Goal: Task Accomplishment & Management: Manage account settings

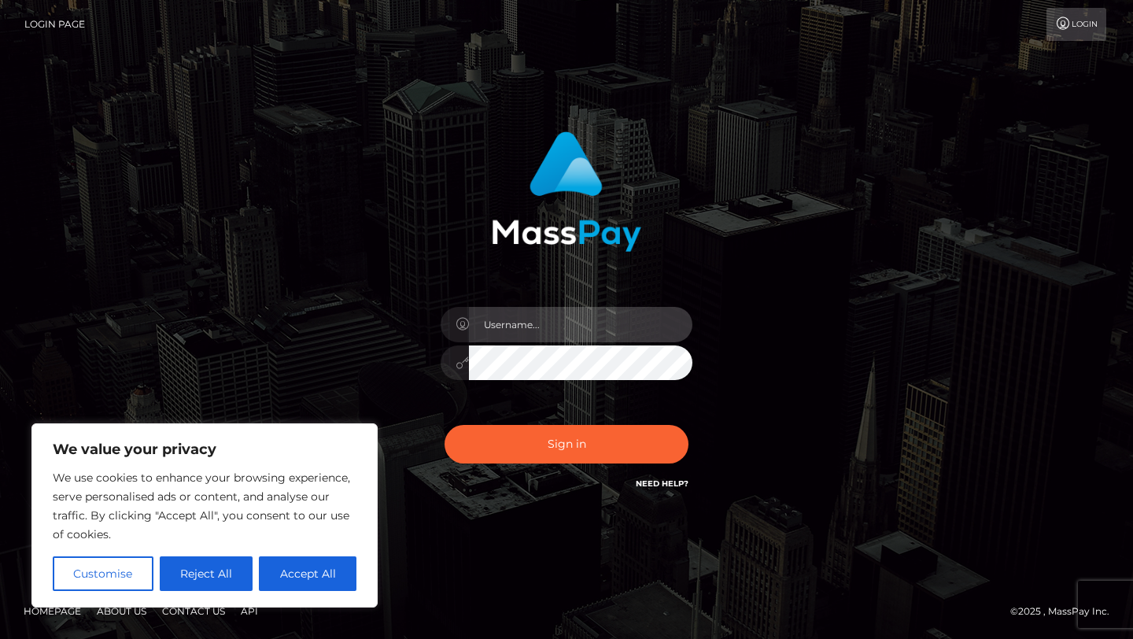
click at [534, 326] on input "text" at bounding box center [580, 324] width 223 height 35
type input "[EMAIL_ADDRESS][DOMAIN_NAME]"
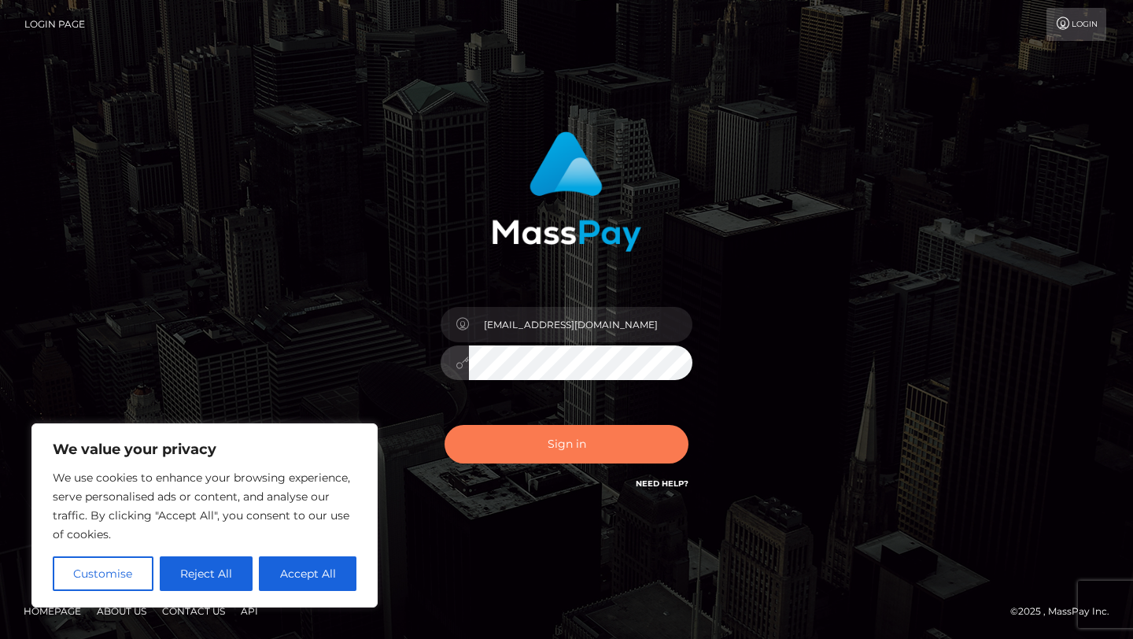
click at [544, 442] on button "Sign in" at bounding box center [566, 444] width 244 height 39
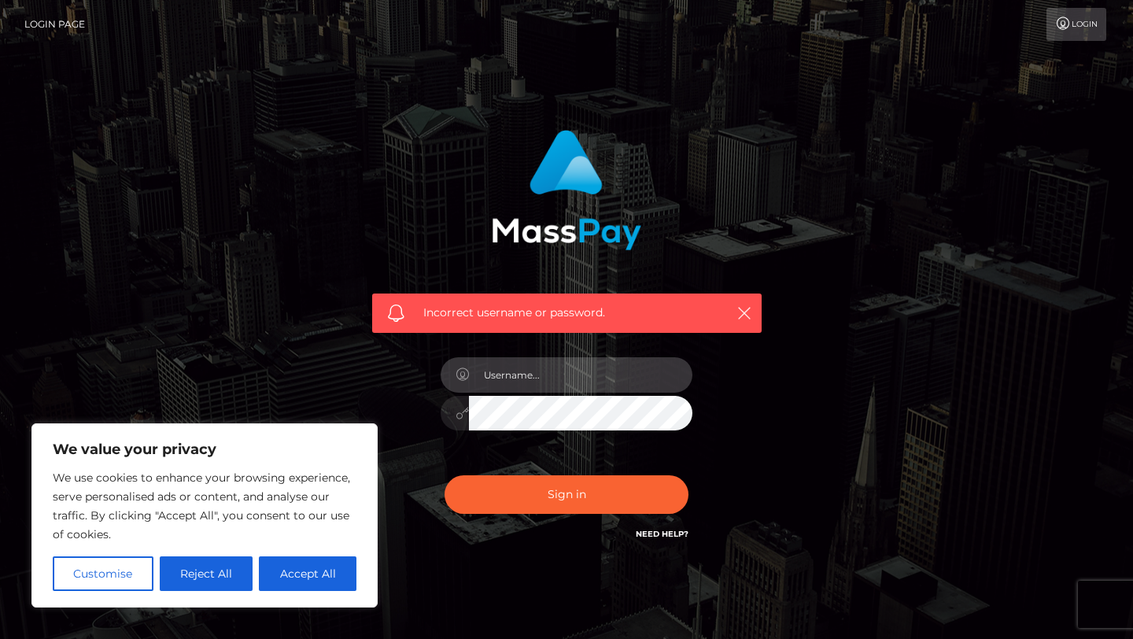
type input "[EMAIL_ADDRESS][DOMAIN_NAME]"
click at [617, 376] on input "[EMAIL_ADDRESS][DOMAIN_NAME]" at bounding box center [580, 374] width 223 height 35
click at [615, 377] on input "[EMAIL_ADDRESS][DOMAIN_NAME]" at bounding box center [580, 374] width 223 height 35
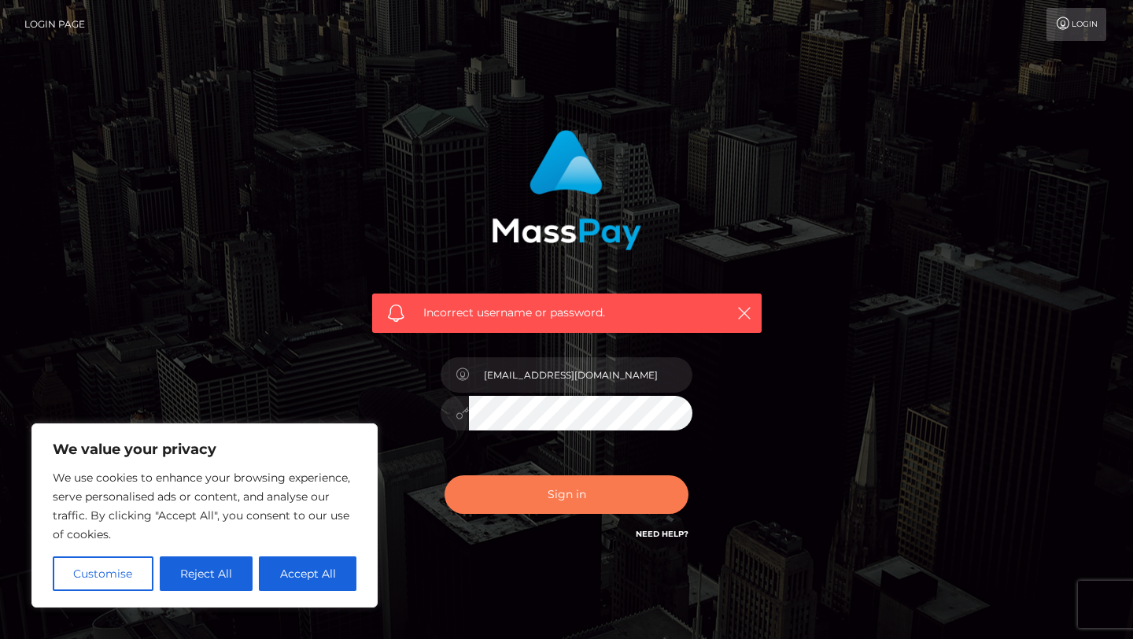
click at [598, 508] on button "Sign in" at bounding box center [566, 494] width 244 height 39
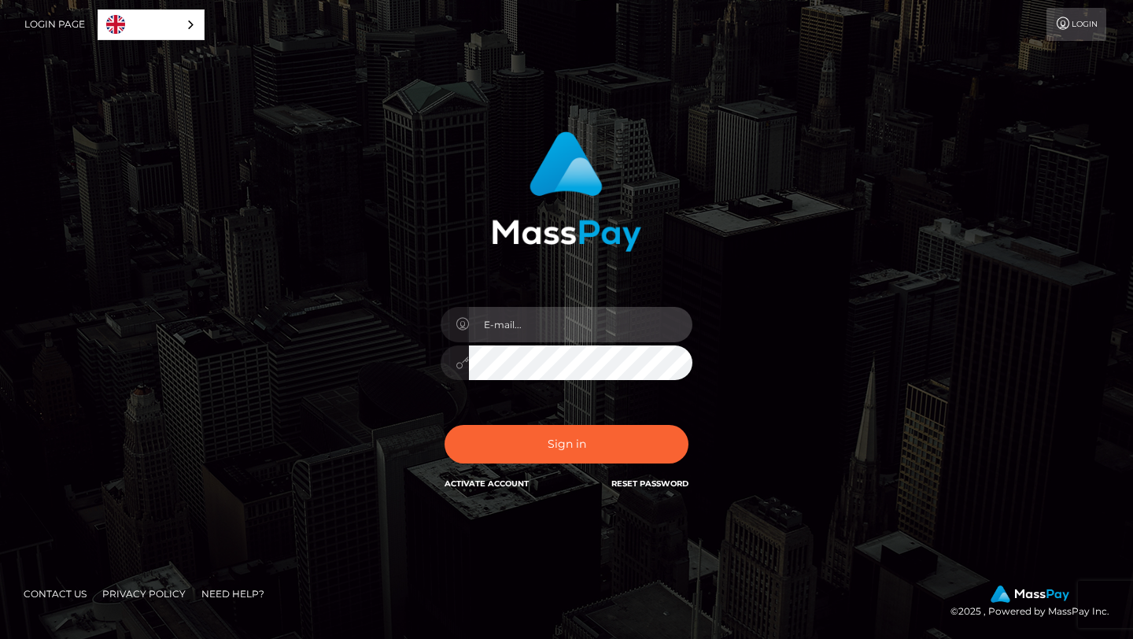
type input "[EMAIL_ADDRESS][DOMAIN_NAME]"
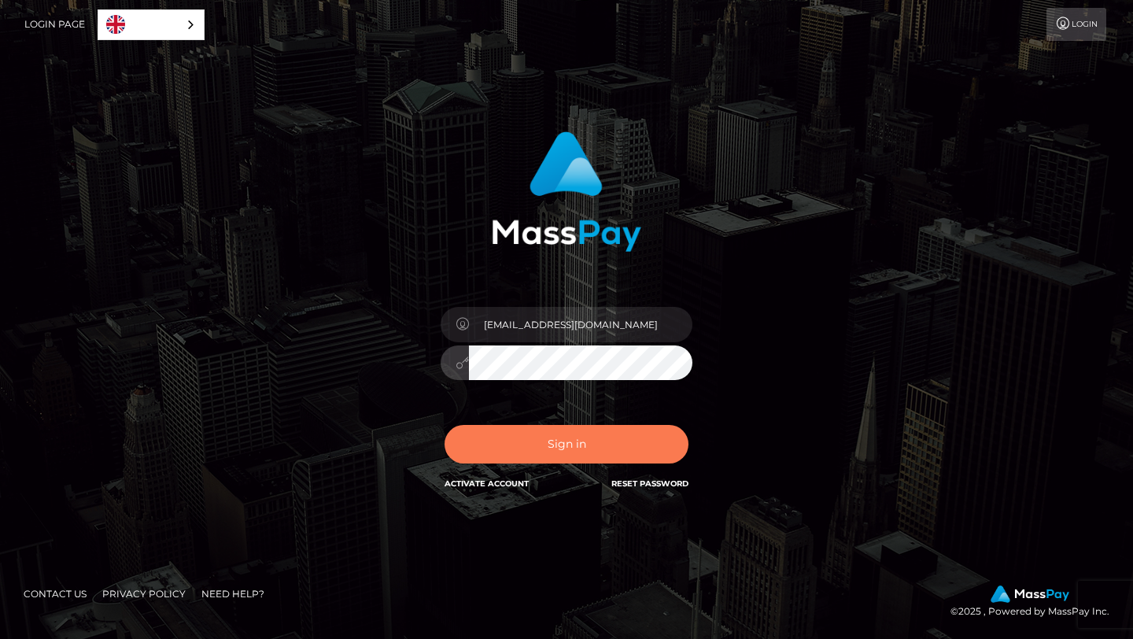
click at [574, 429] on button "Sign in" at bounding box center [566, 444] width 244 height 39
